Goal: Information Seeking & Learning: Learn about a topic

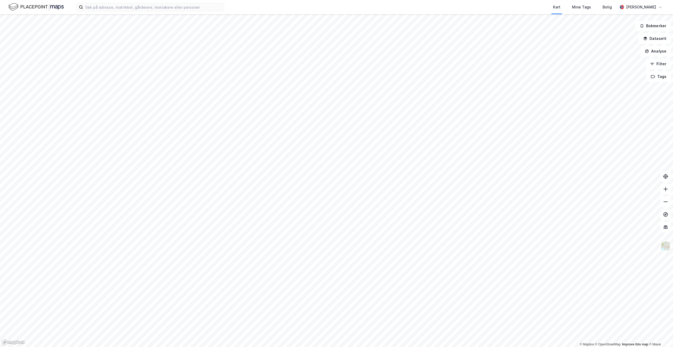
click at [115, 12] on div "Kart Mine Tags [PERSON_NAME] [PERSON_NAME]" at bounding box center [336, 7] width 673 height 14
click at [116, 8] on input at bounding box center [153, 7] width 141 height 8
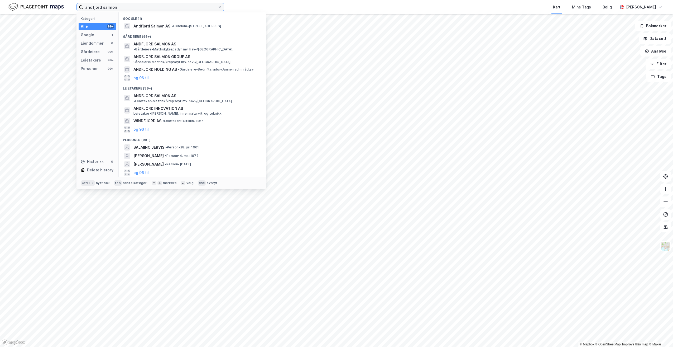
type input "andfjord salmon"
click at [169, 27] on div "[PERSON_NAME] AS • Eiendom • [STREET_ADDRESS]" at bounding box center [198, 26] width 128 height 6
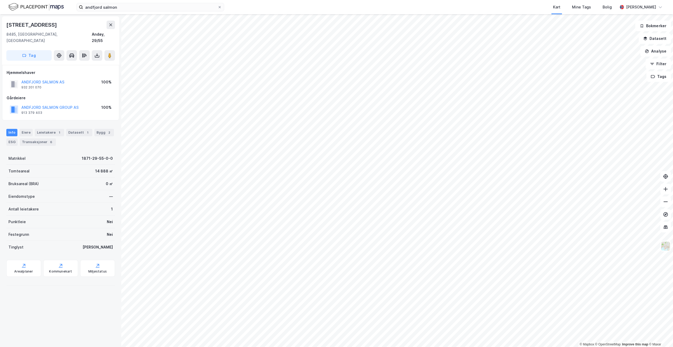
click at [51, 79] on div "ANDFJORD SALMON AS" at bounding box center [42, 82] width 43 height 6
click at [0, 0] on button "ANDFJORD SALMON GROUP AS" at bounding box center [0, 0] width 0 height 0
